Goal: Information Seeking & Learning: Learn about a topic

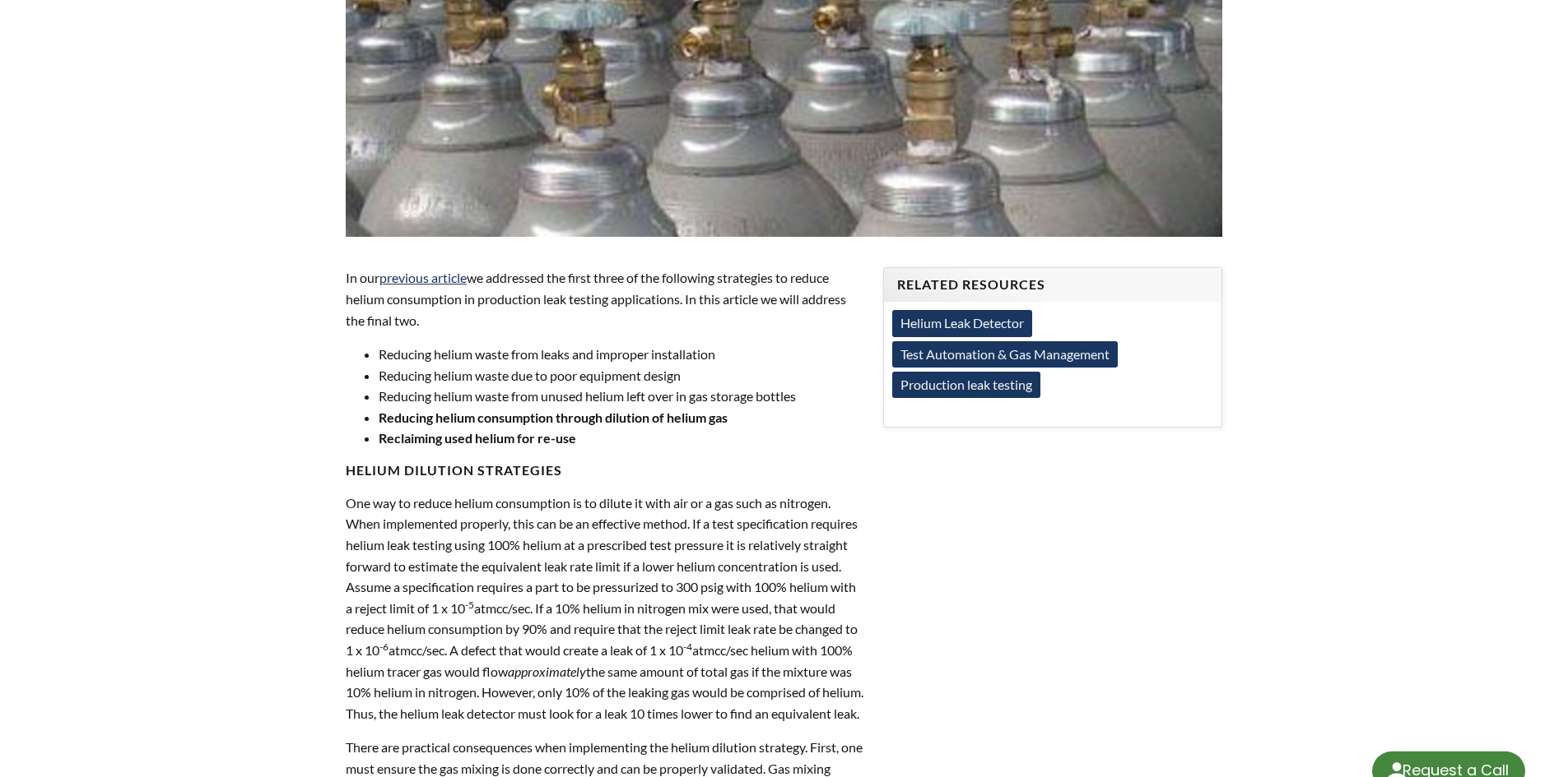
scroll to position [494, 0]
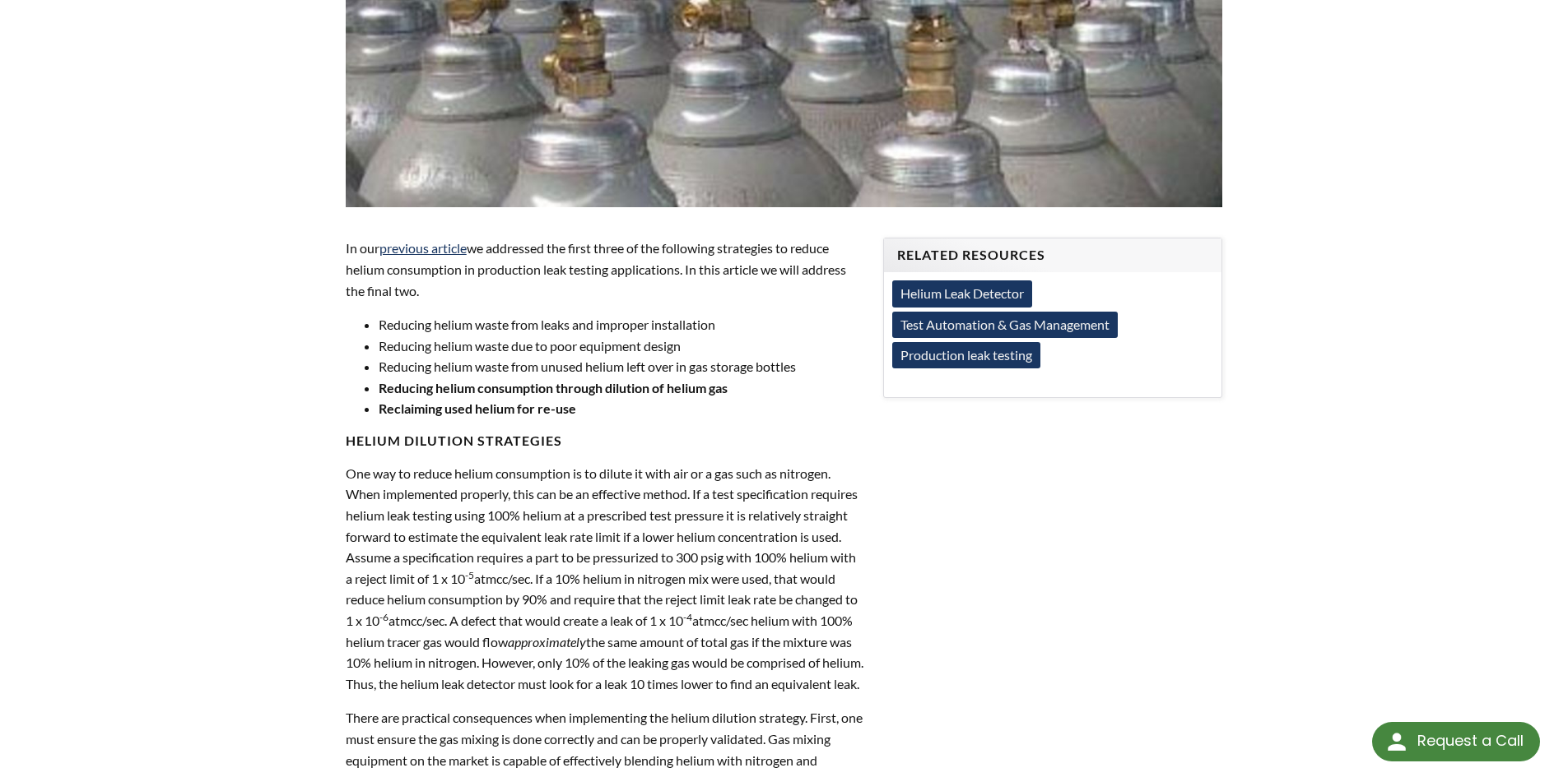
select select "Language Translate Widget"
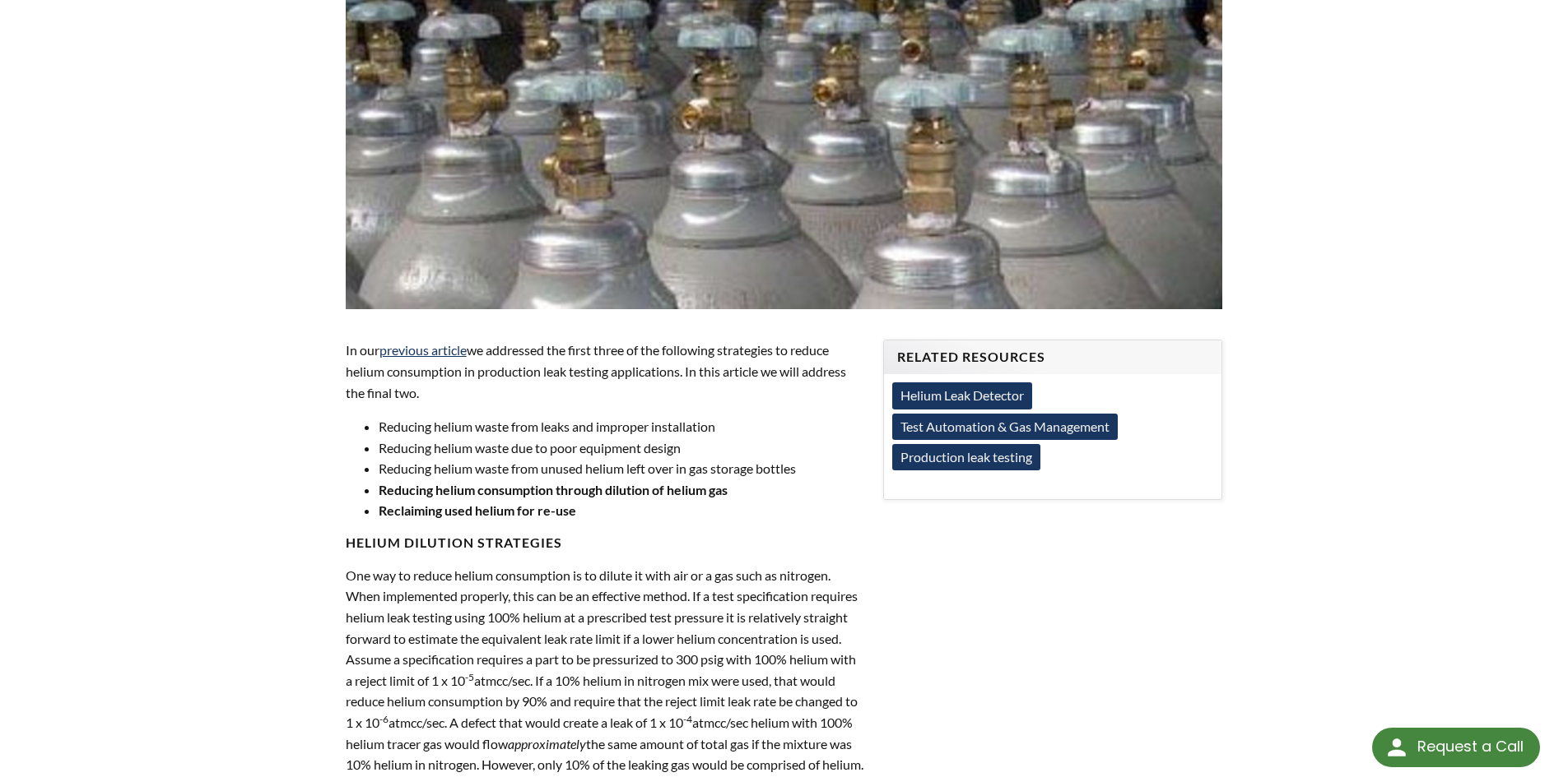
scroll to position [329, 0]
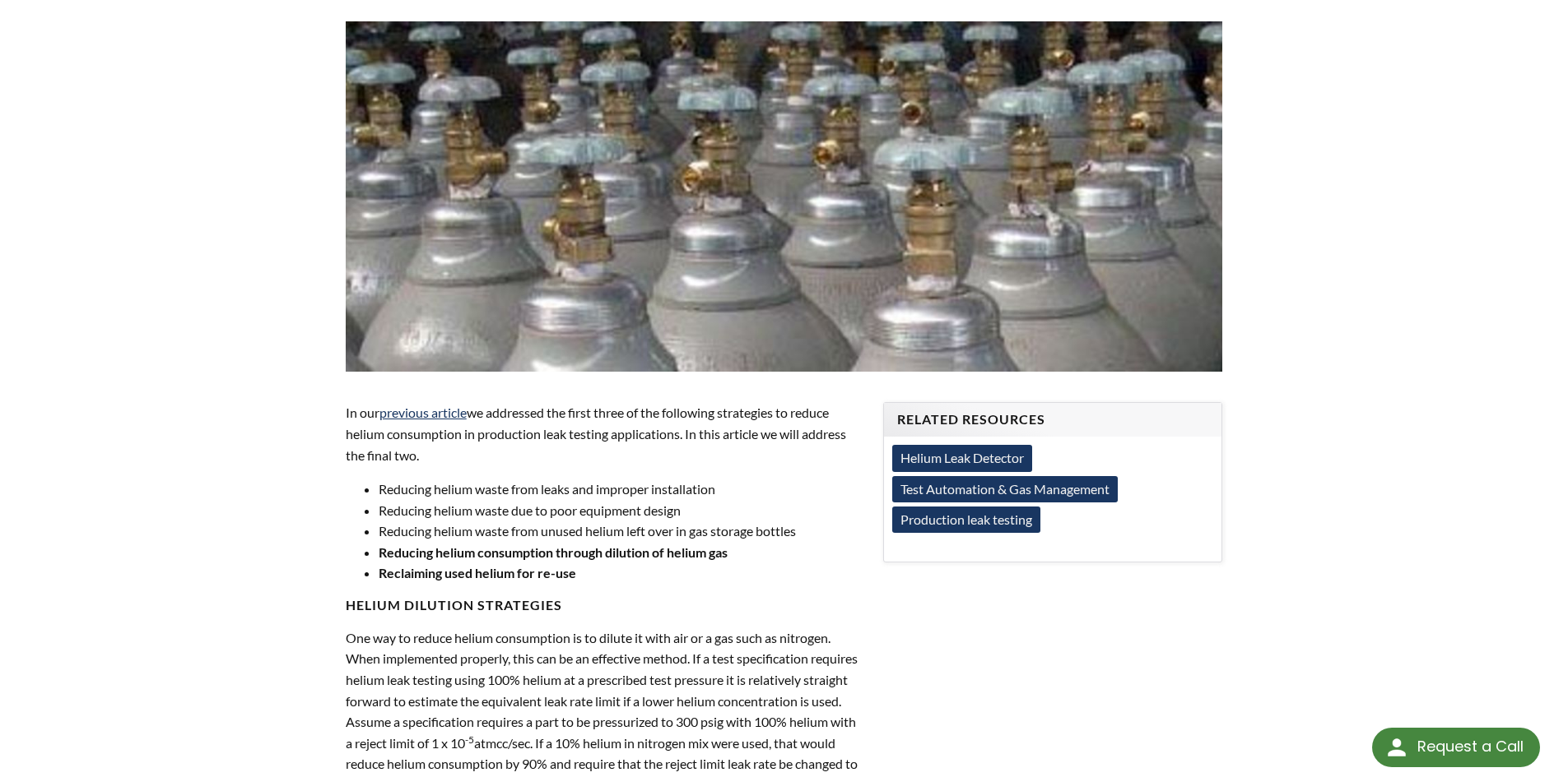
click at [938, 456] on link "Helium Leak Detector" at bounding box center [961, 458] width 140 height 26
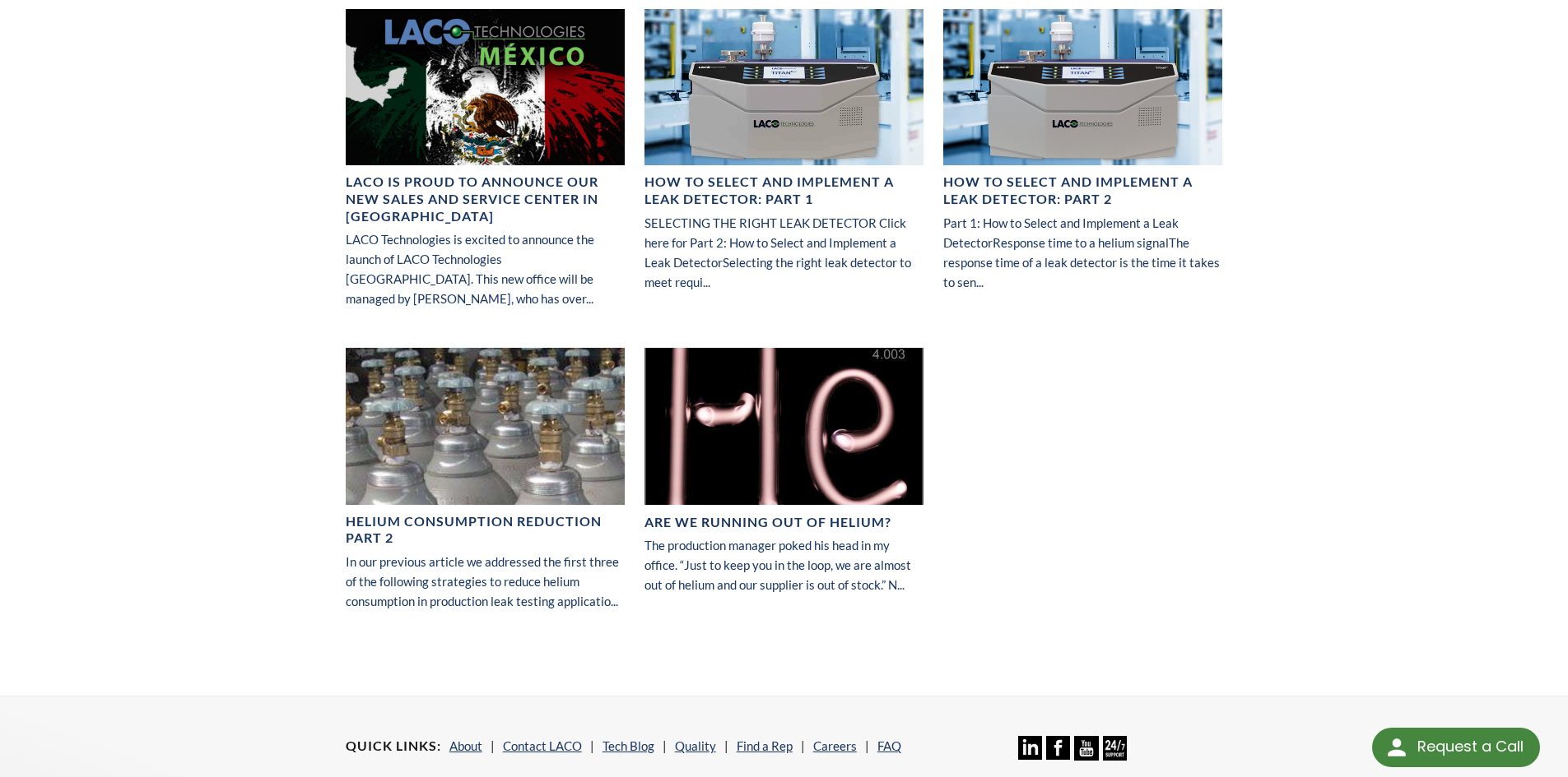
scroll to position [126, 0]
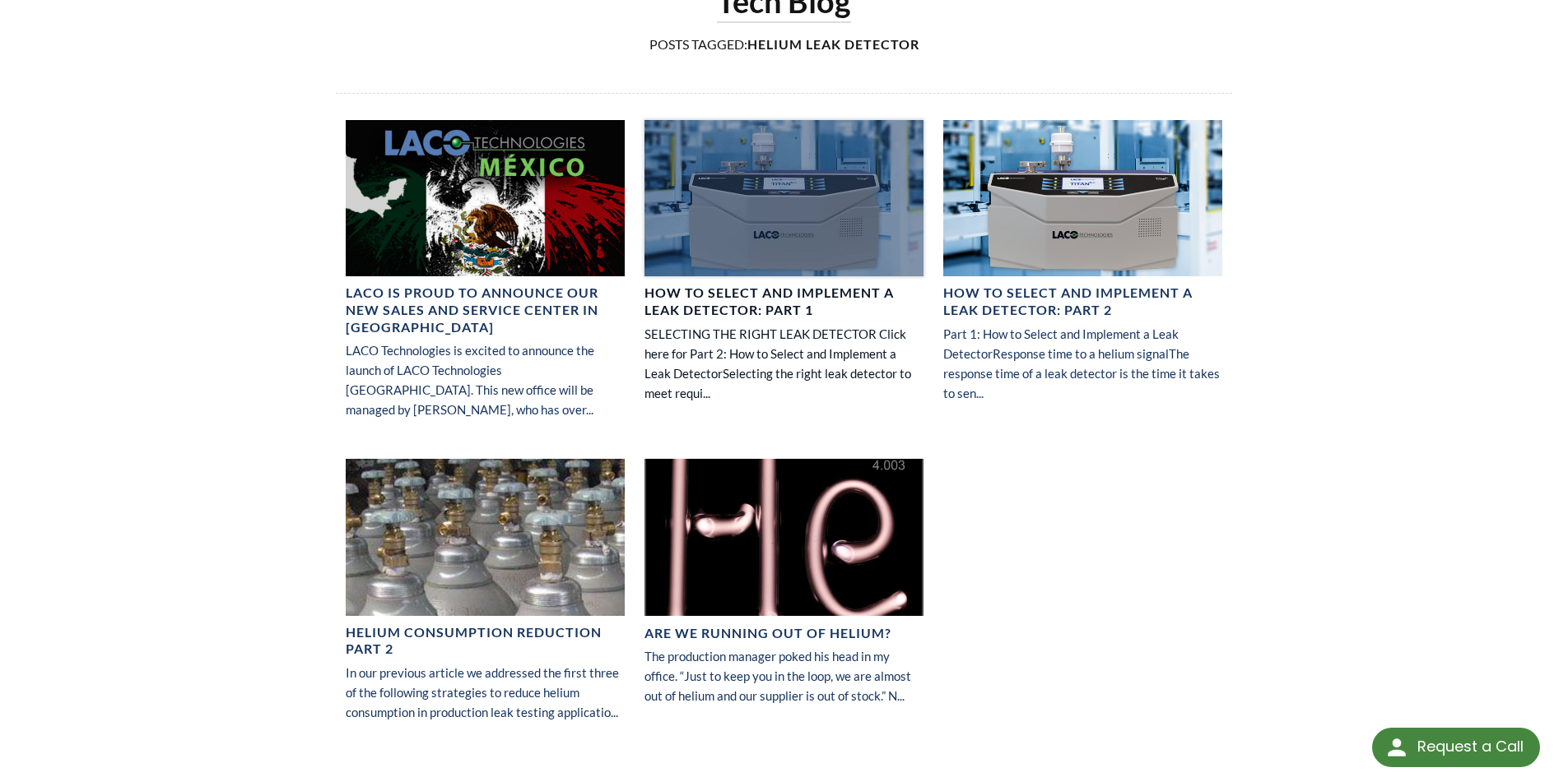
click at [814, 304] on h4 "How to Select and Implement a Leak Detector: Part 1" at bounding box center [784, 302] width 279 height 34
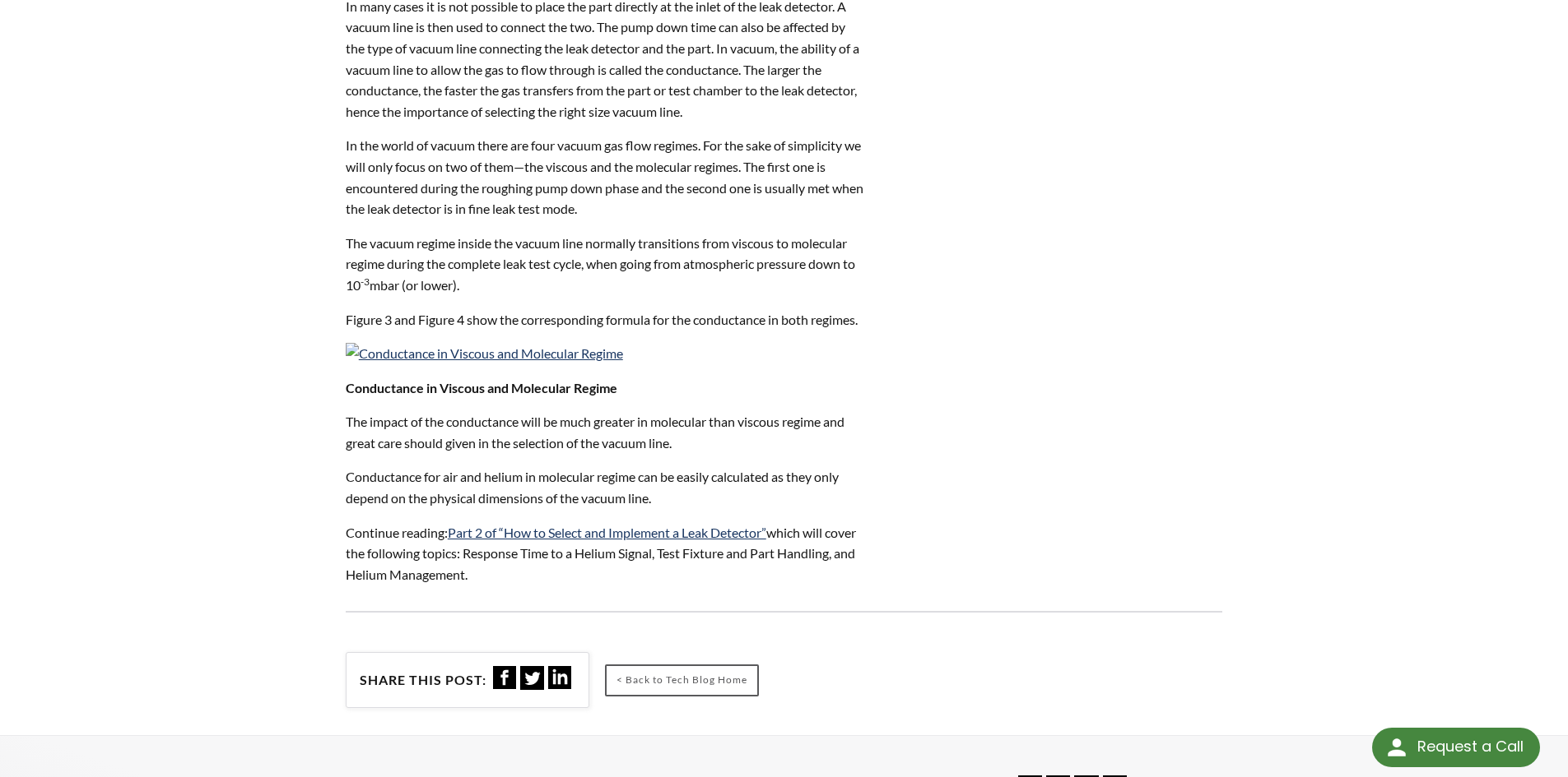
scroll to position [1728, 0]
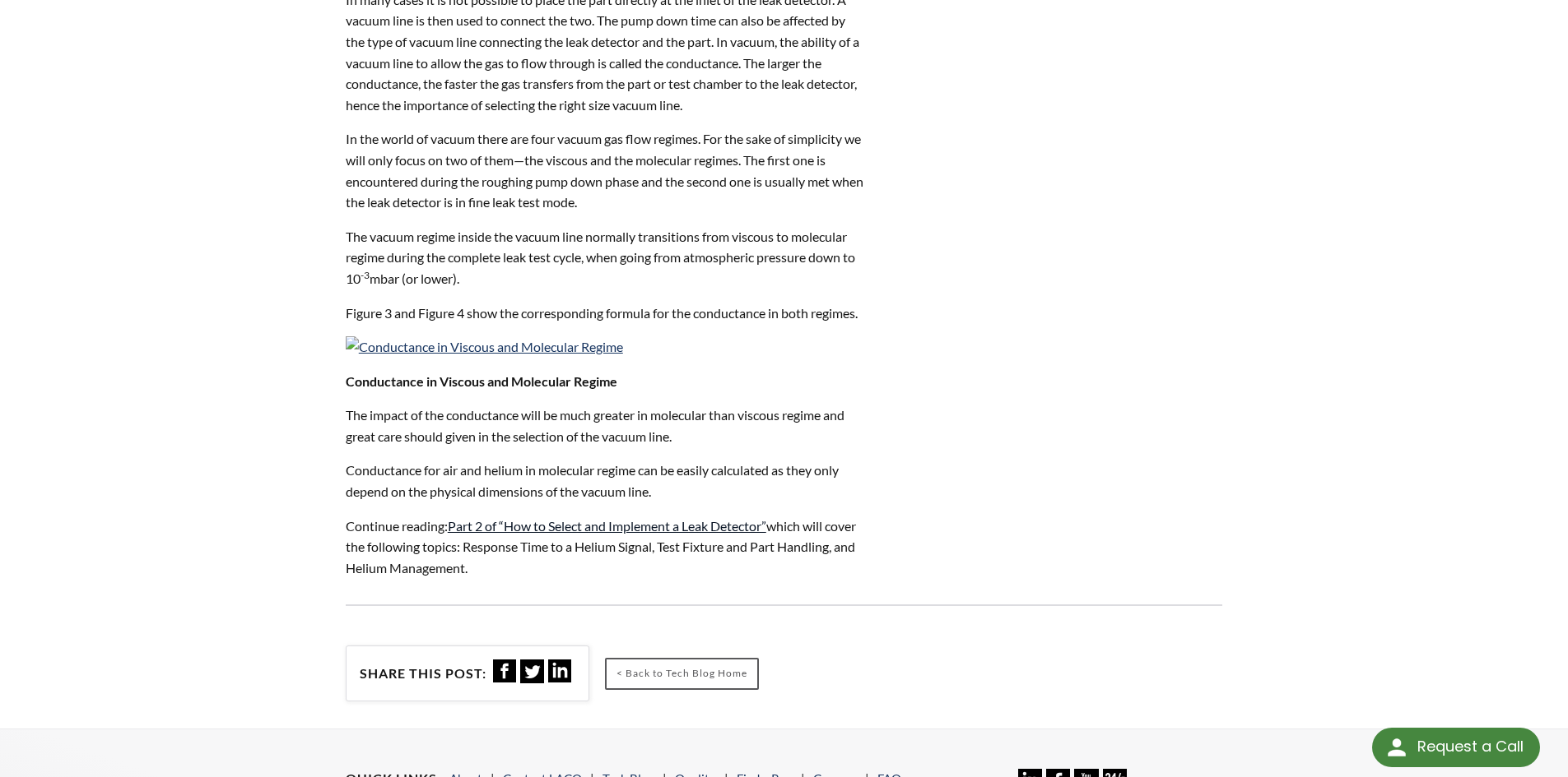
click at [734, 534] on link "Part 2 of “How to Select and Implement a Leak Detector”" at bounding box center [607, 525] width 319 height 16
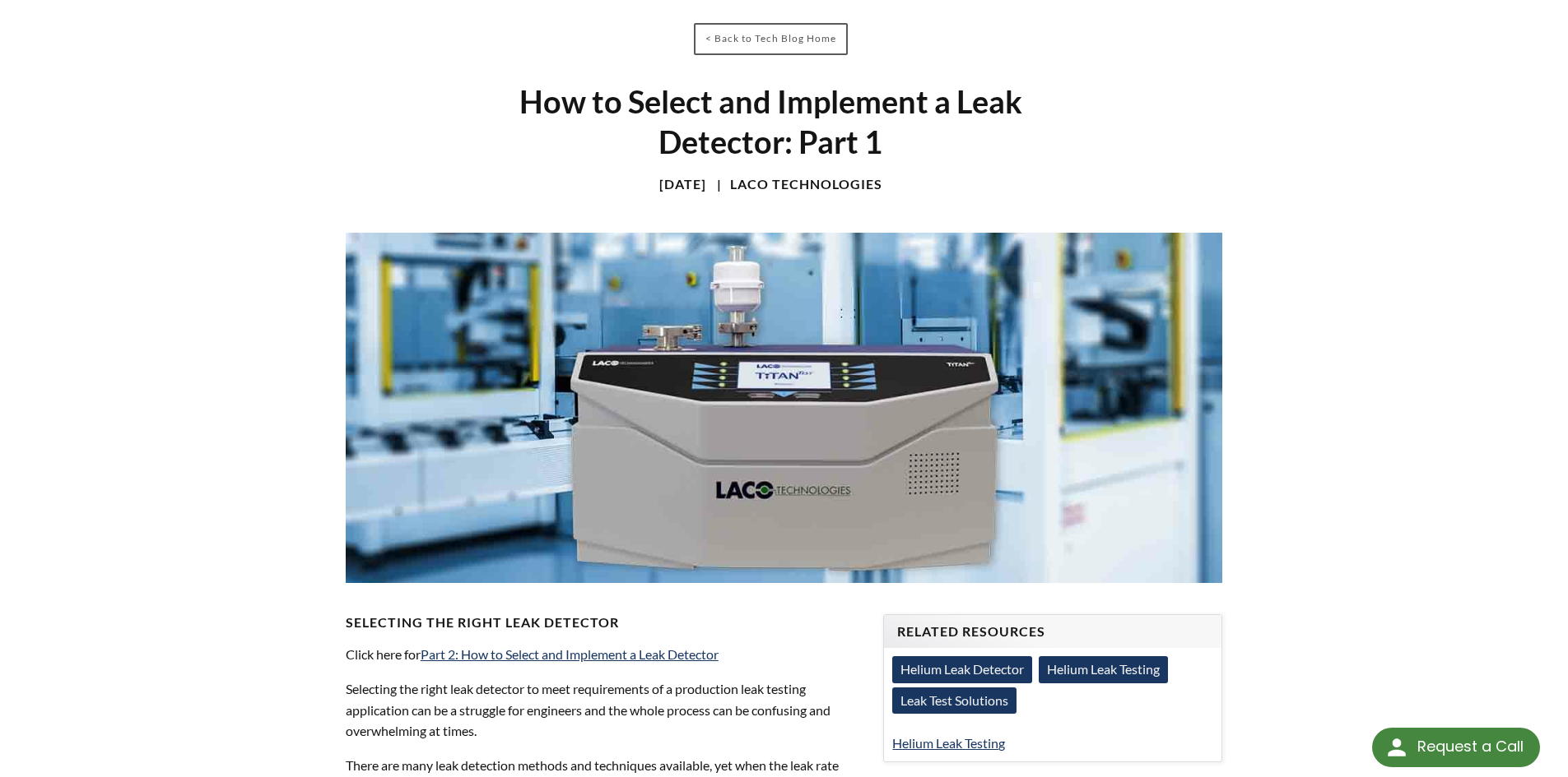
scroll to position [164, 0]
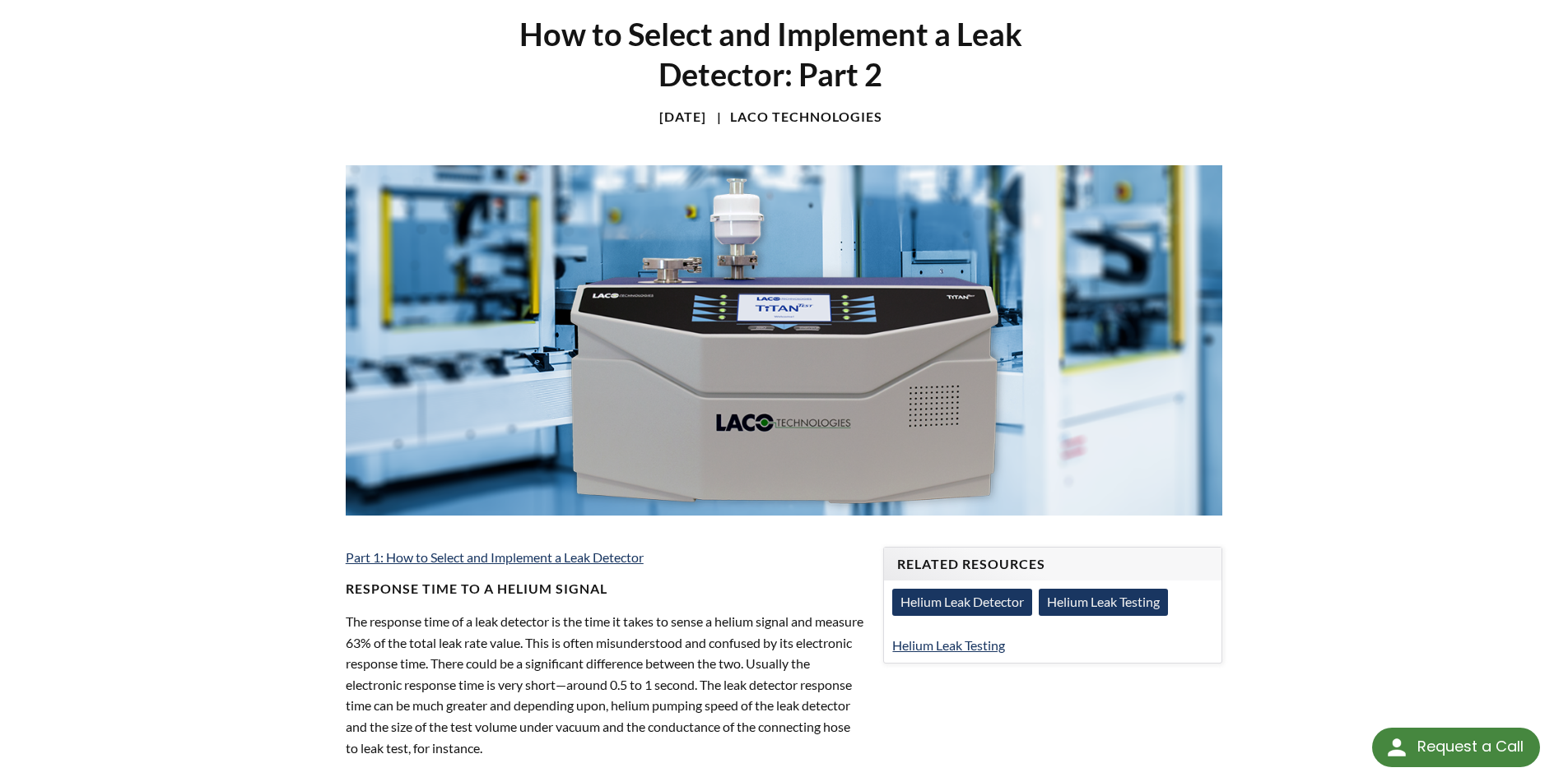
scroll to position [329, 0]
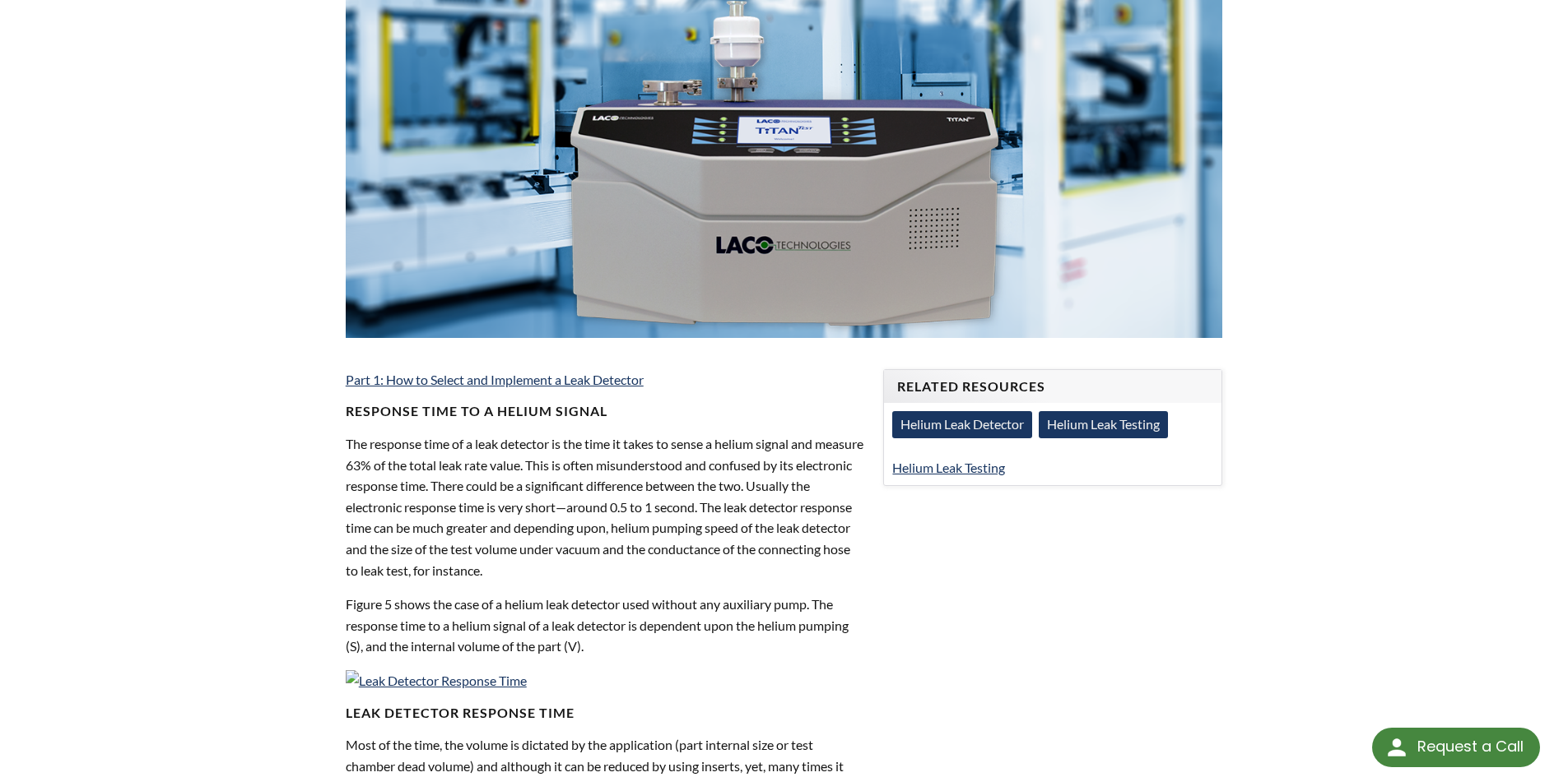
click at [1108, 433] on link "Helium Leak Testing" at bounding box center [1103, 424] width 129 height 26
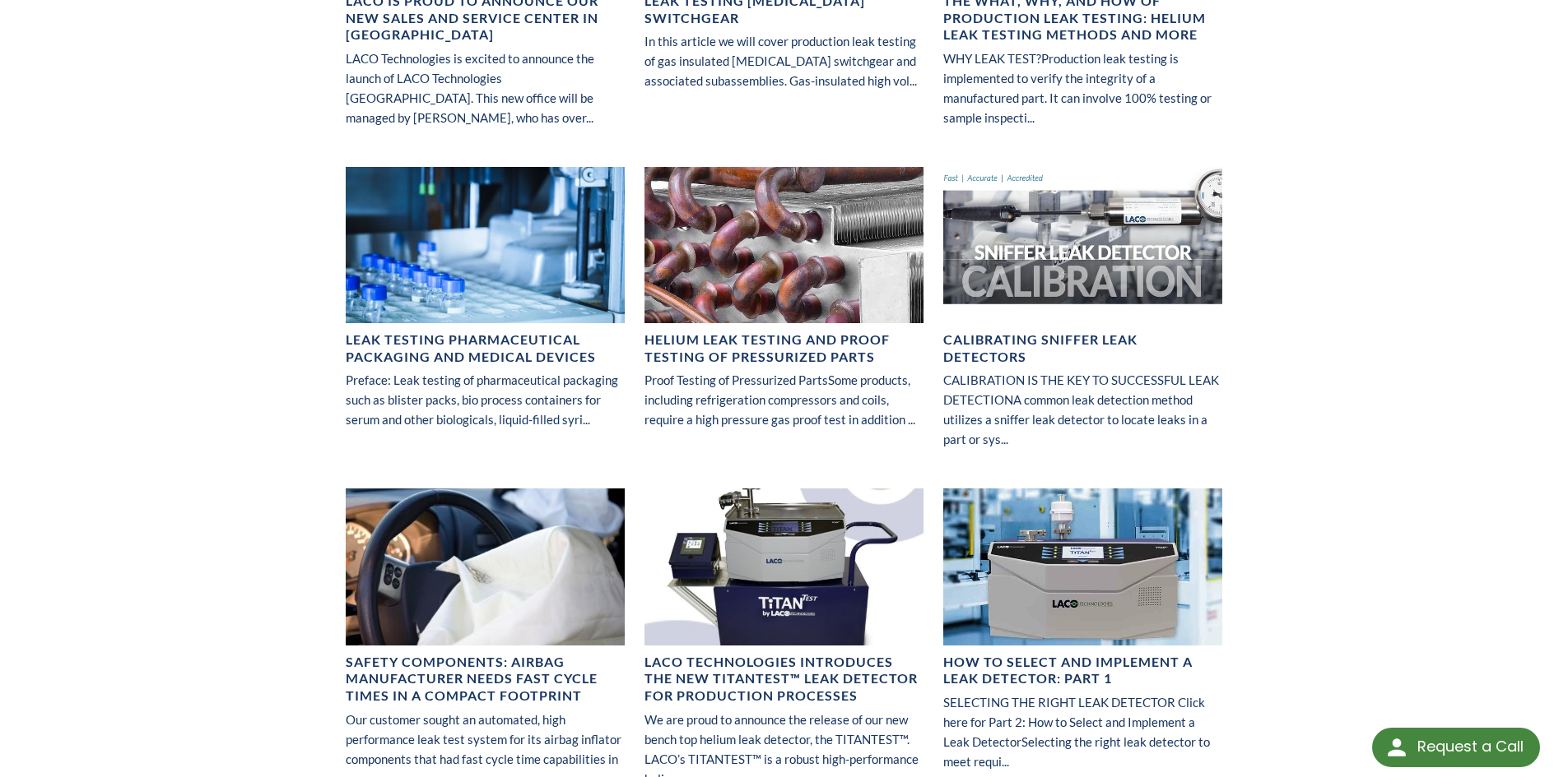
scroll to position [905, 0]
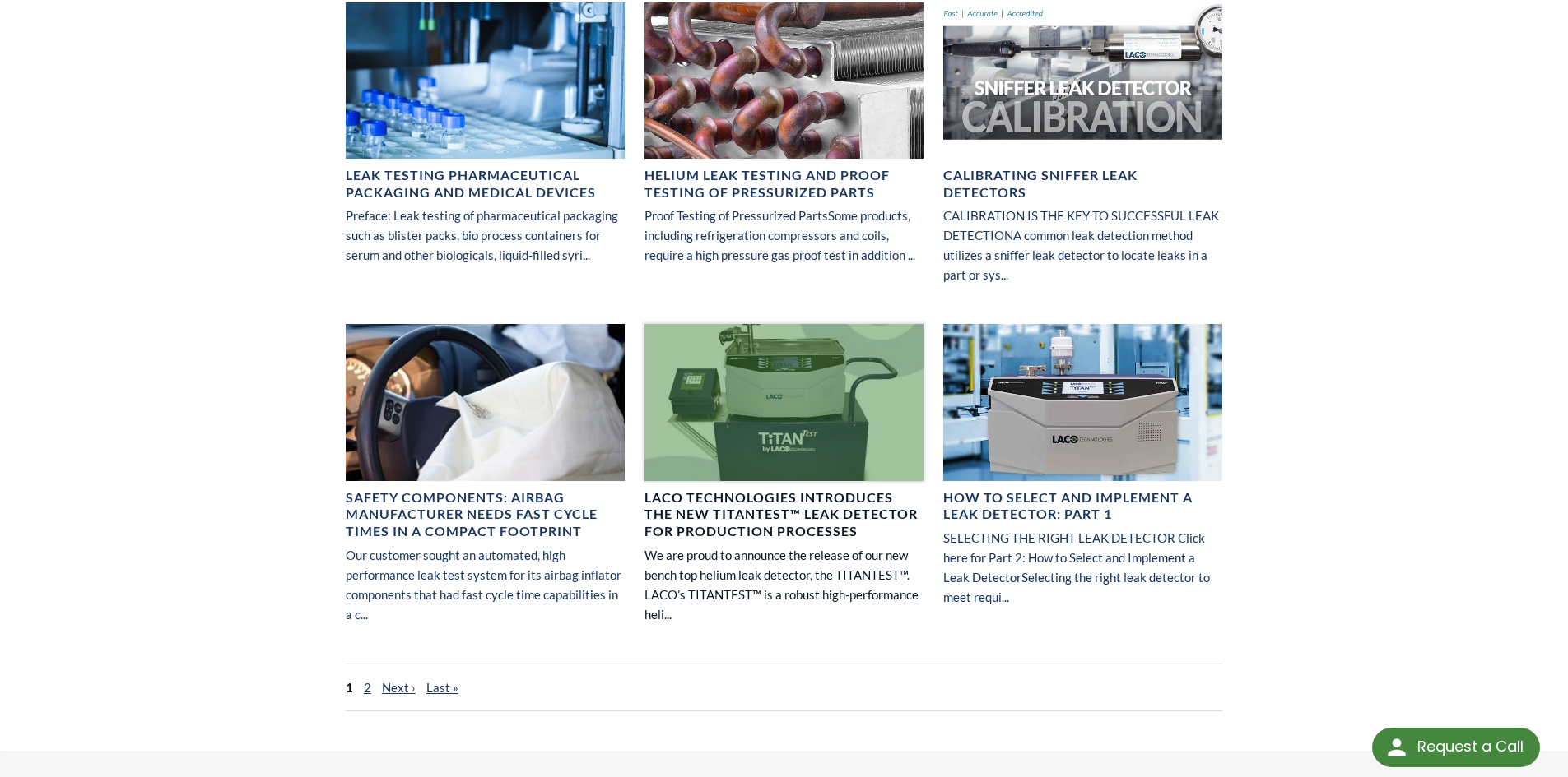
click at [713, 513] on h4 "LACO Technologies Introduces the New TITANTEST™ Leak Detector for Production Pr…" at bounding box center [784, 514] width 279 height 51
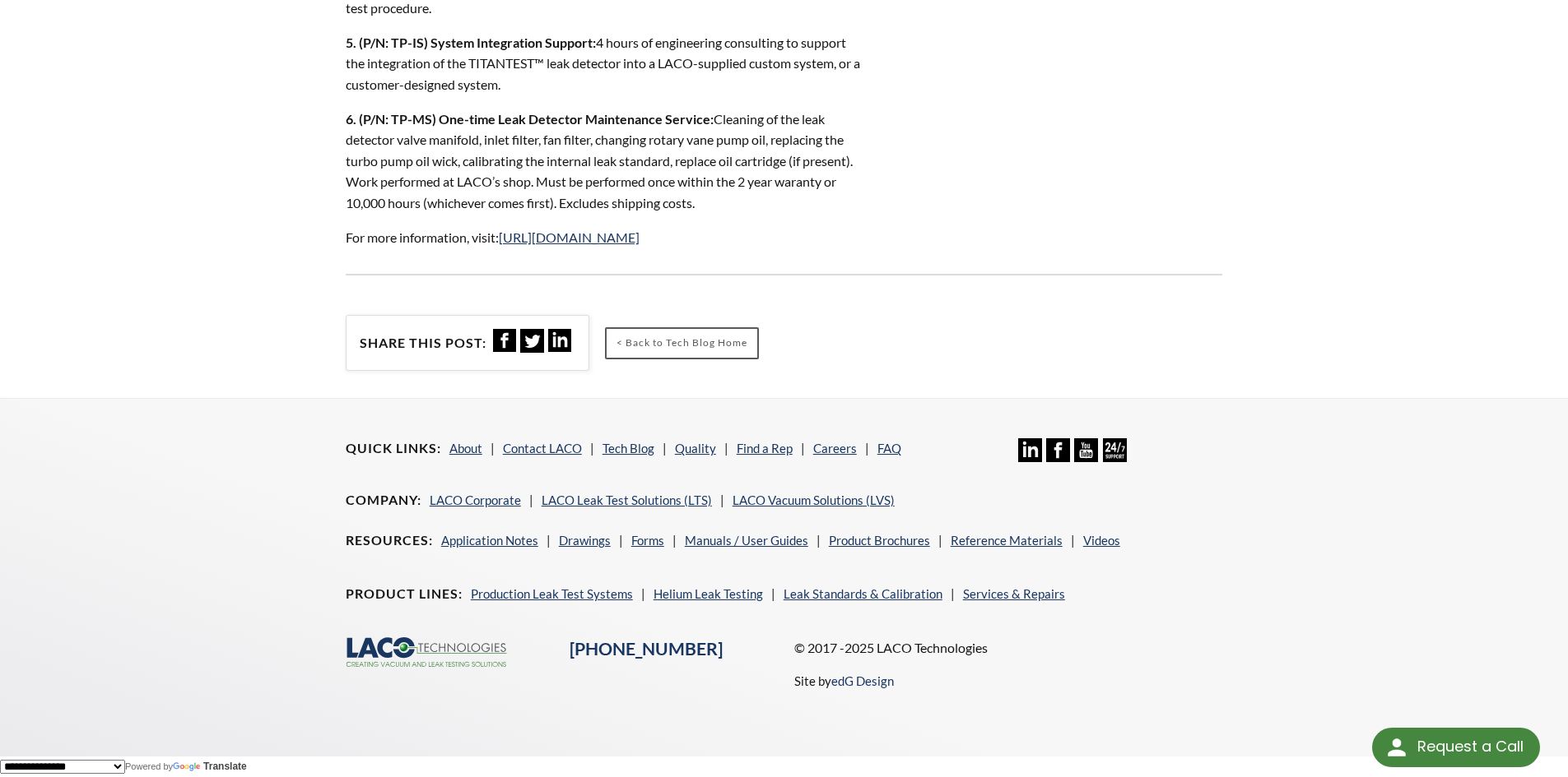
scroll to position [2139, 0]
